Goal: Information Seeking & Learning: Find contact information

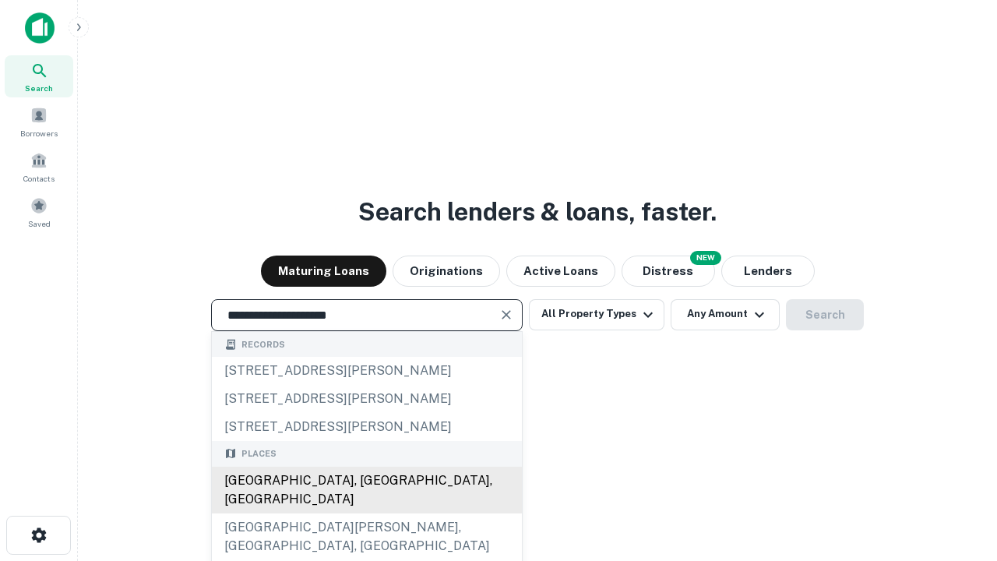
click at [366, 513] on div "[GEOGRAPHIC_DATA], [GEOGRAPHIC_DATA], [GEOGRAPHIC_DATA]" at bounding box center [367, 490] width 310 height 47
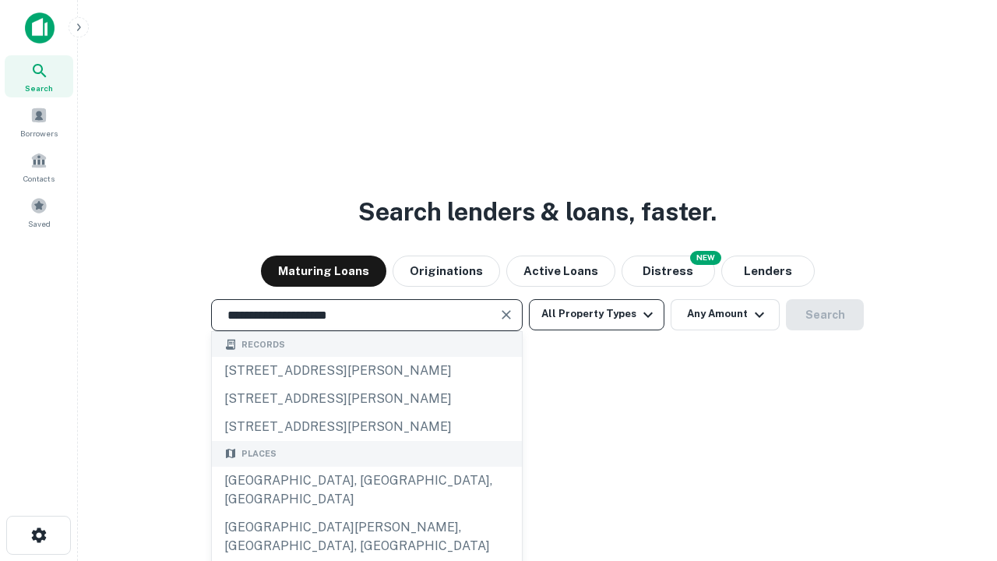
type input "**********"
click at [597, 314] on button "All Property Types" at bounding box center [597, 314] width 136 height 31
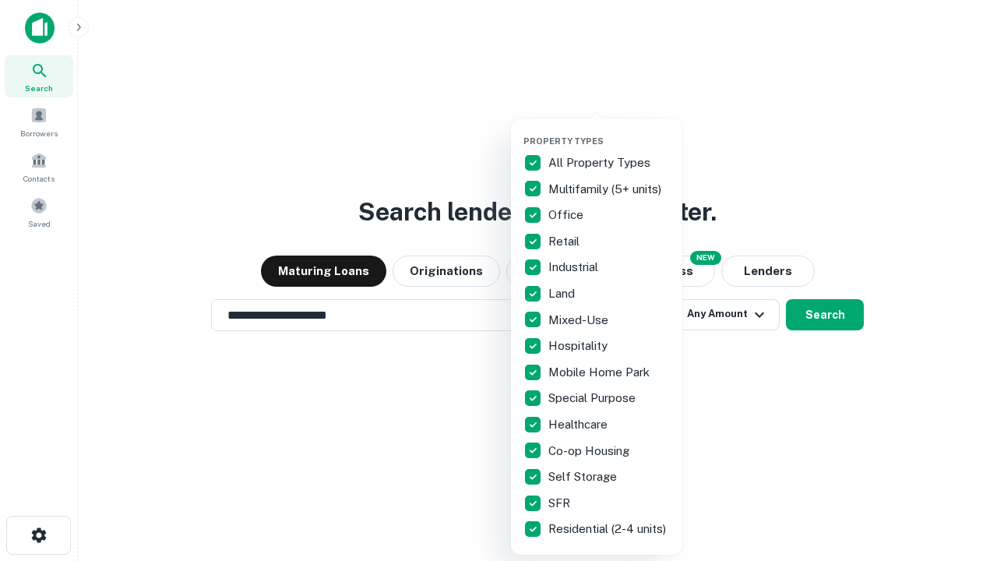
click at [609, 131] on button "button" at bounding box center [608, 131] width 171 height 1
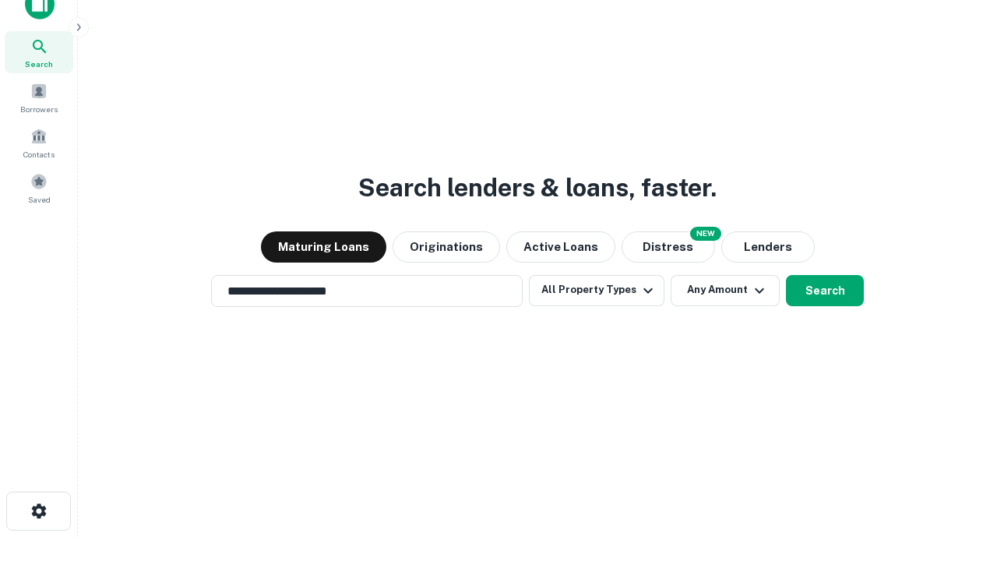
scroll to position [9, 188]
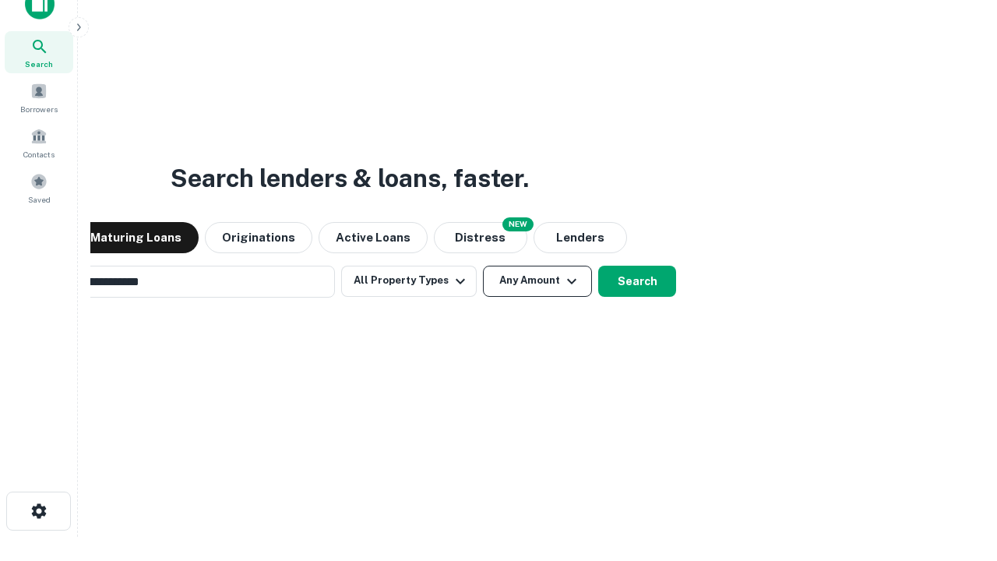
click at [483, 266] on button "Any Amount" at bounding box center [537, 281] width 109 height 31
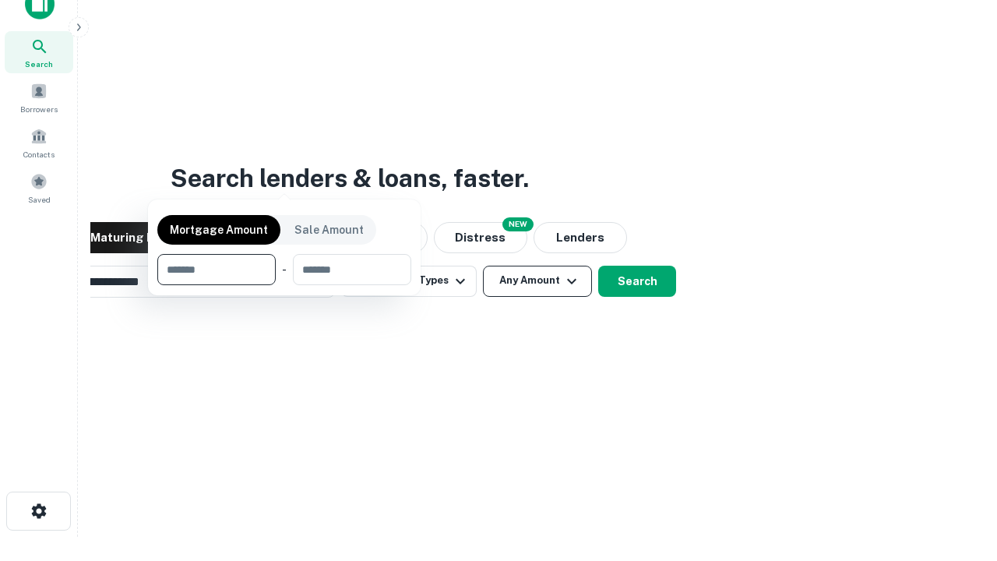
scroll to position [25, 0]
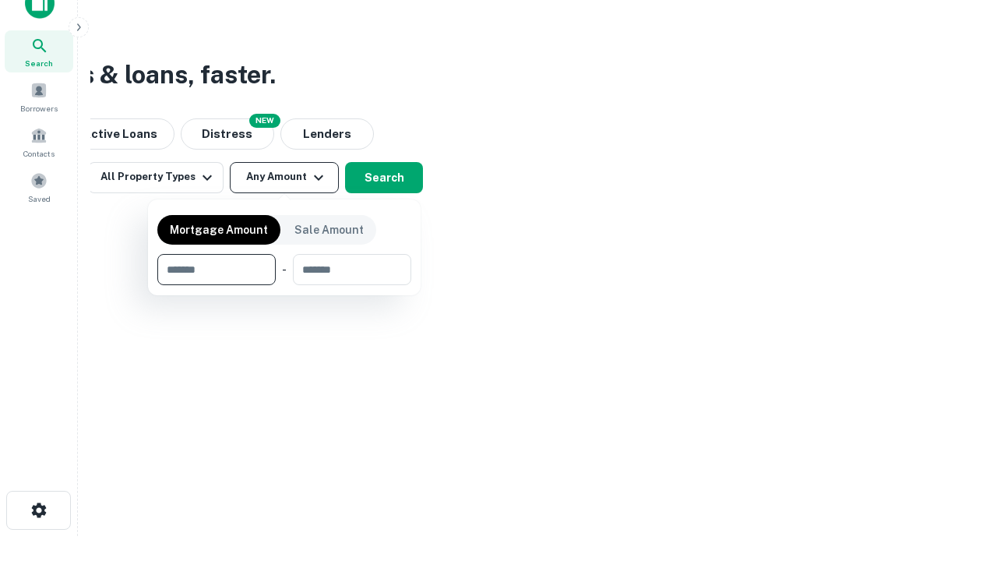
type input "*******"
click at [284, 285] on button "button" at bounding box center [284, 285] width 254 height 1
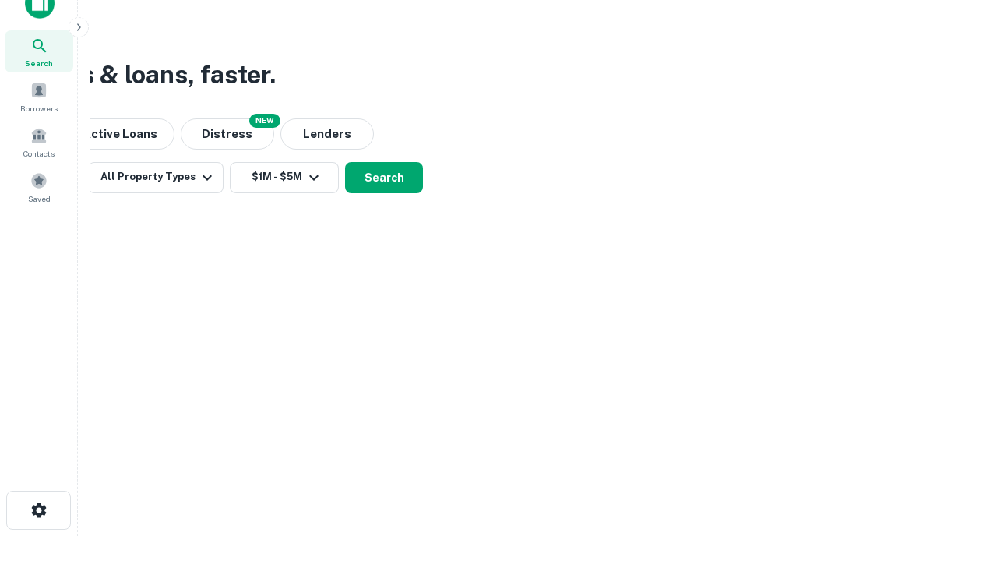
scroll to position [9, 287]
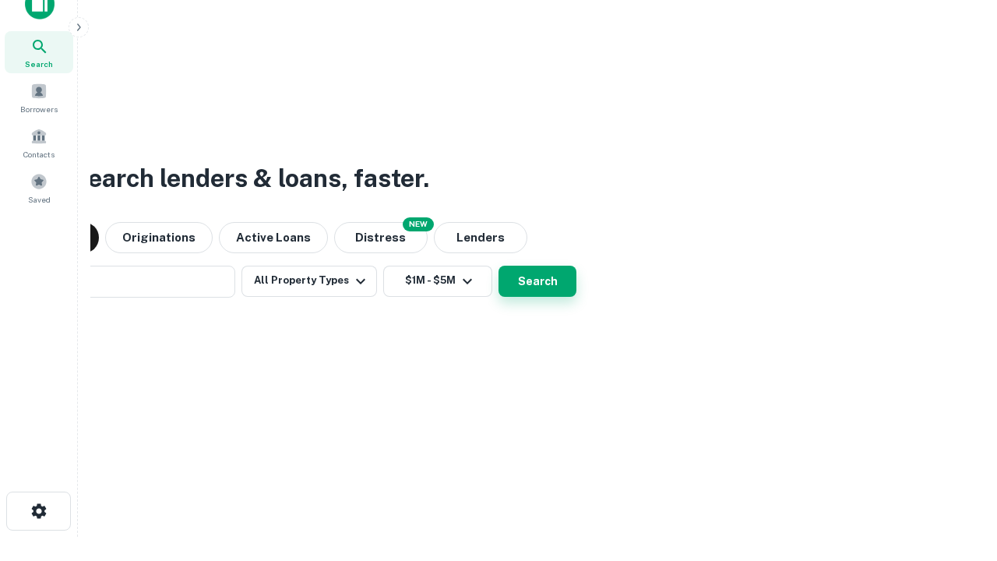
click at [499, 266] on button "Search" at bounding box center [538, 281] width 78 height 31
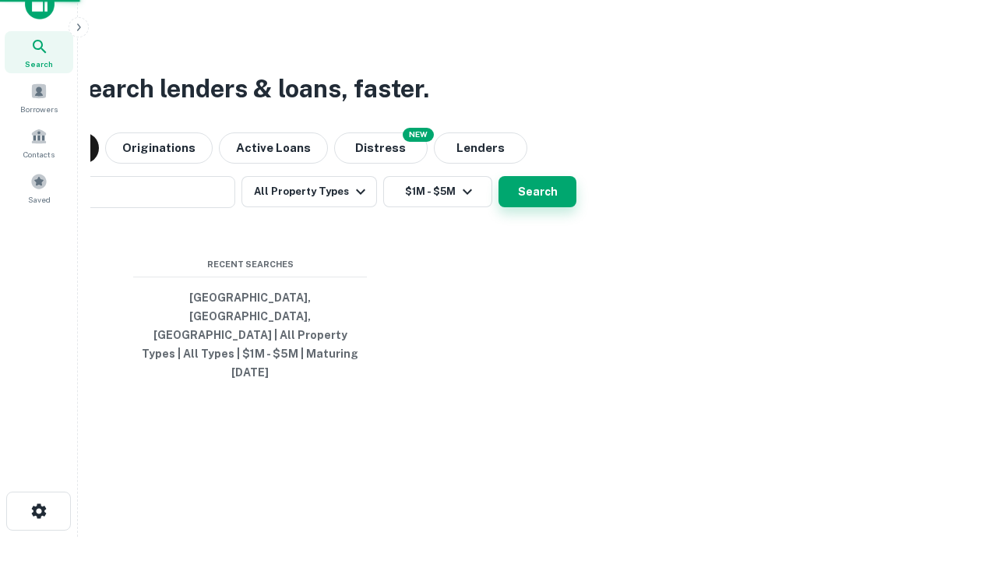
scroll to position [41, 441]
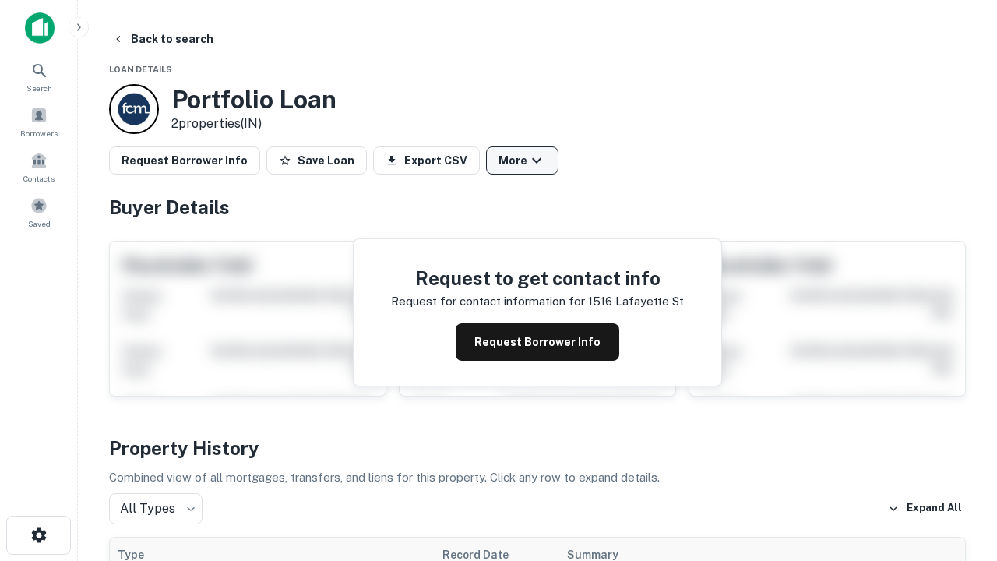
click at [522, 160] on button "More" at bounding box center [522, 160] width 72 height 28
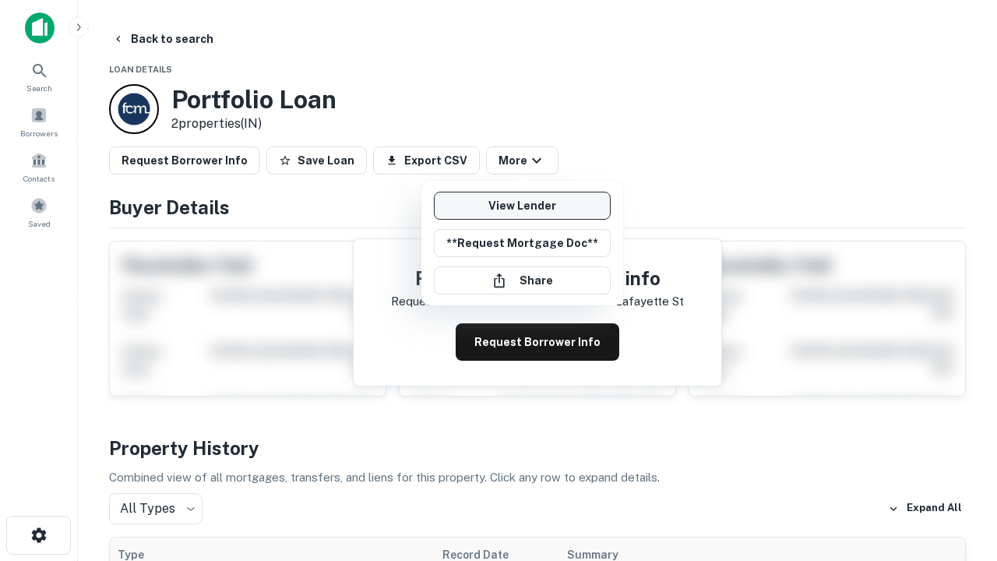
click at [522, 206] on link "View Lender" at bounding box center [522, 206] width 177 height 28
